Goal: Transaction & Acquisition: Purchase product/service

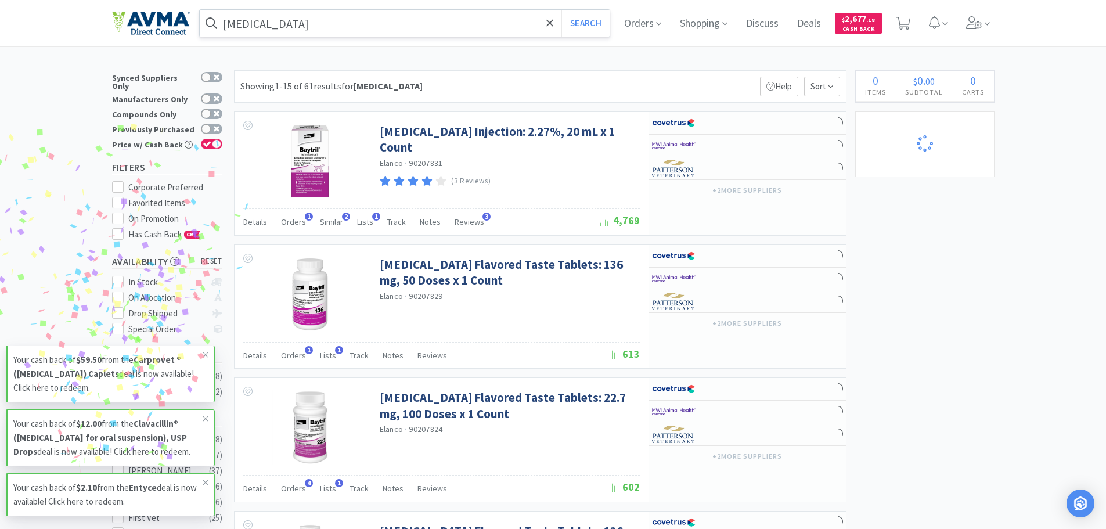
click at [312, 26] on input "[MEDICAL_DATA]" at bounding box center [405, 23] width 410 height 27
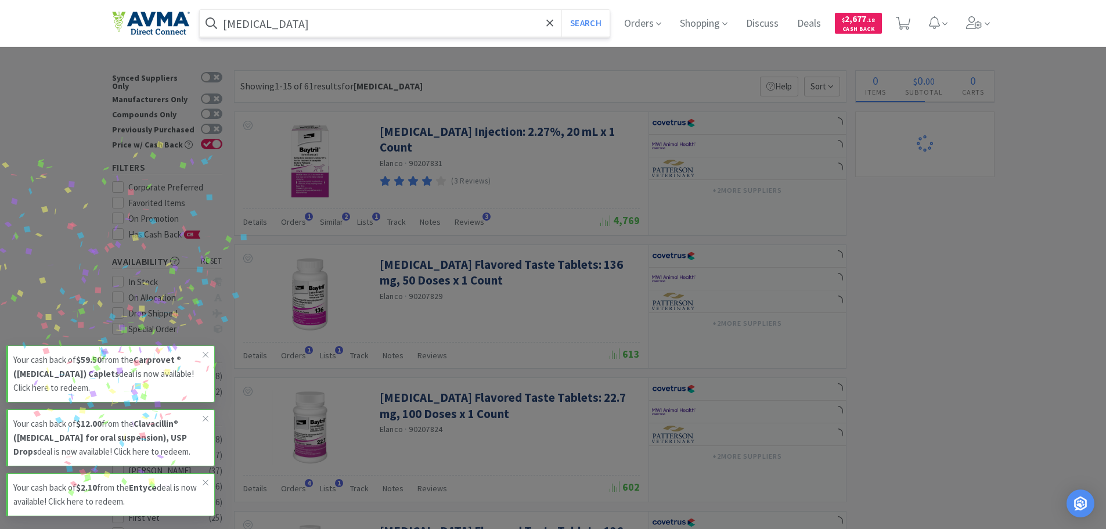
select select "6"
select select "8"
select select "3"
select select "2"
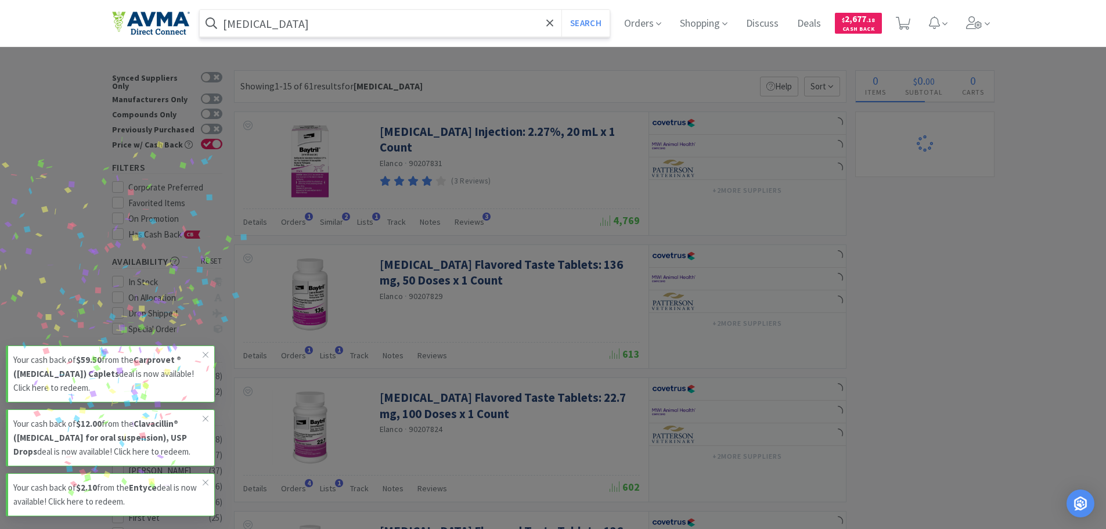
select select "2"
select select "1"
select select "16"
select select "4"
select select "6"
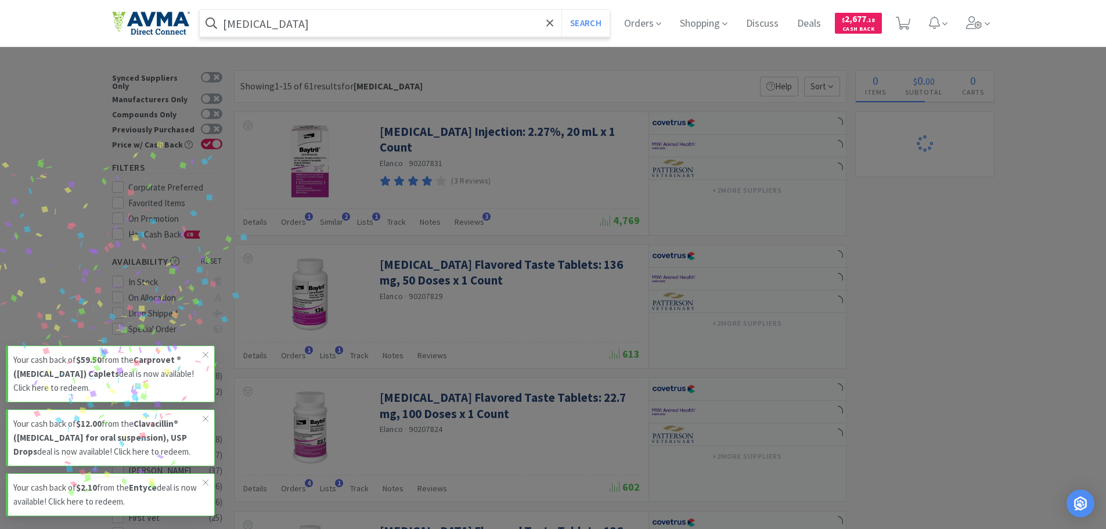
select select "1"
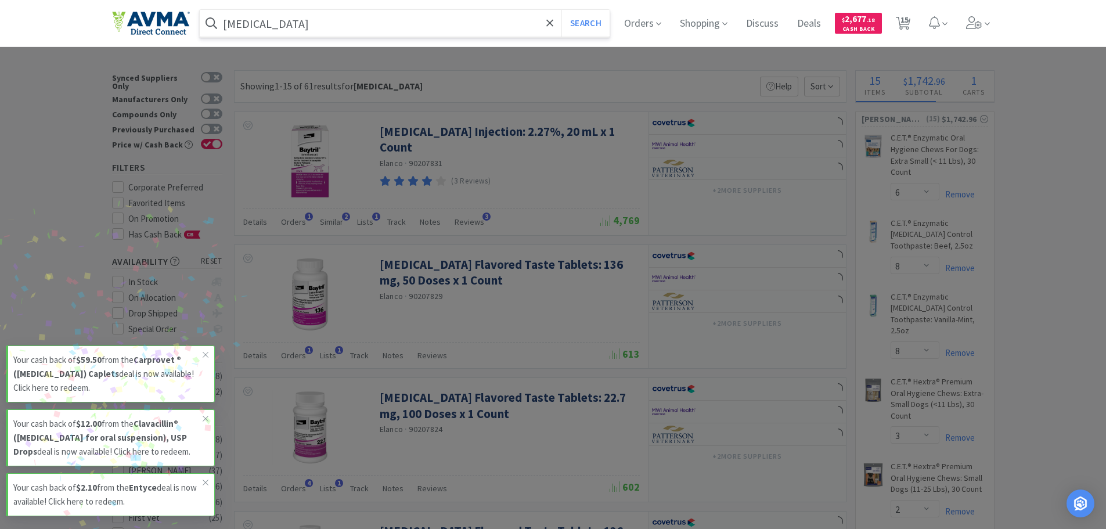
paste input "021164"
type input "021164"
click at [561, 10] on button "Search" at bounding box center [585, 23] width 48 height 27
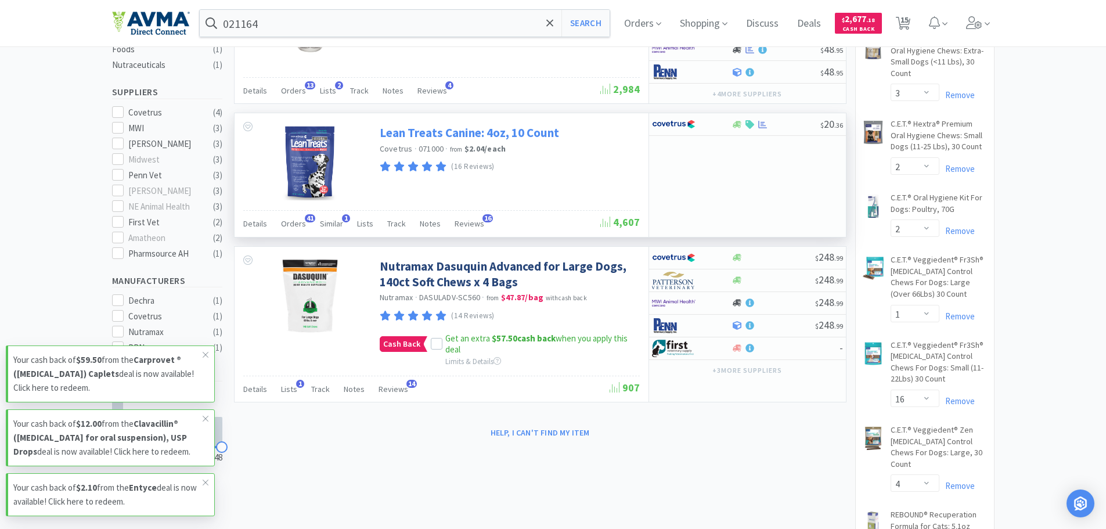
scroll to position [300, 0]
